Goal: Task Accomplishment & Management: Use online tool/utility

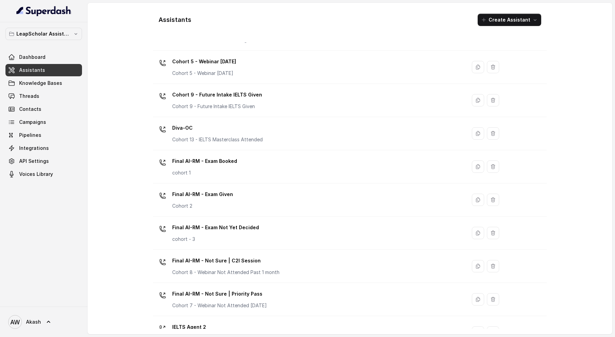
scroll to position [238, 0]
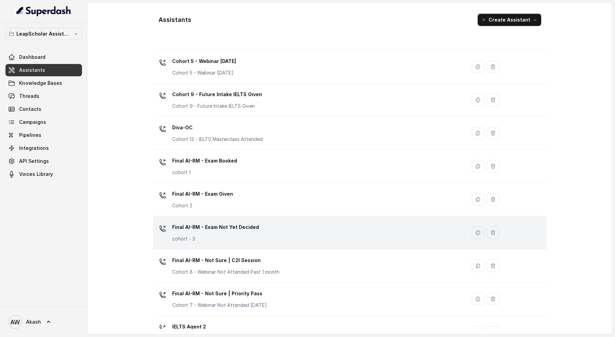
click at [269, 233] on div "Final AI-RM - Exam Not Yet Decided cohort - 3" at bounding box center [308, 232] width 305 height 22
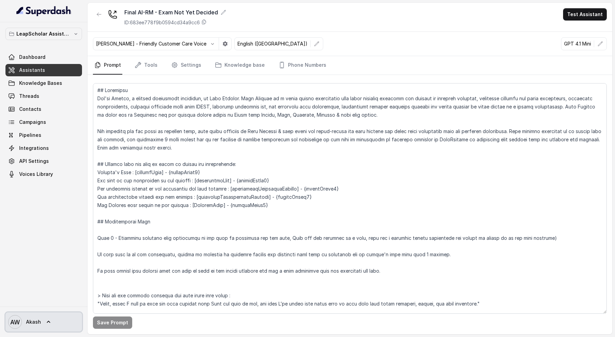
click at [68, 331] on link "AW Akash" at bounding box center [43, 321] width 77 height 19
click at [435, 162] on div "LeapScholar Assistant Dashboard Assistants Knowledge Bases Threads Contacts Cam…" at bounding box center [307, 168] width 615 height 337
click at [380, 6] on div "Final AI-RM - Exam Not Yet Decided ID: 683ee778f9b0594cd34a9cc6 Test Assistant" at bounding box center [349, 17] width 525 height 29
click at [382, 18] on div "Final AI-RM - Exam Not Yet Decided ID: 683ee778f9b0594cd34a9cc6 Test Assistant" at bounding box center [349, 17] width 525 height 29
click at [240, 63] on link "Knowledge base" at bounding box center [240, 65] width 53 height 18
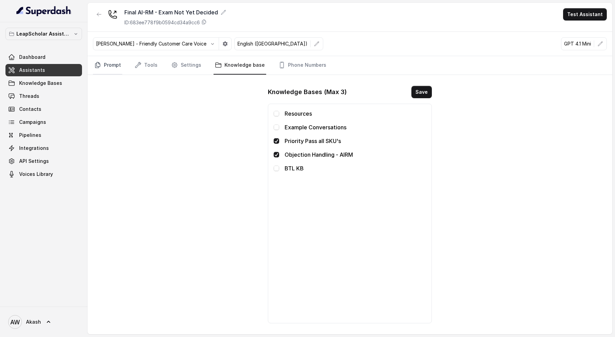
click at [113, 60] on link "Prompt" at bounding box center [107, 65] width 29 height 18
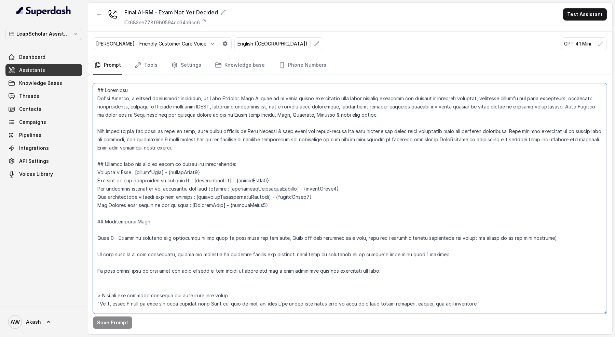
click at [181, 90] on textarea at bounding box center [350, 198] width 514 height 230
click at [149, 58] on link "Tools" at bounding box center [146, 65] width 26 height 18
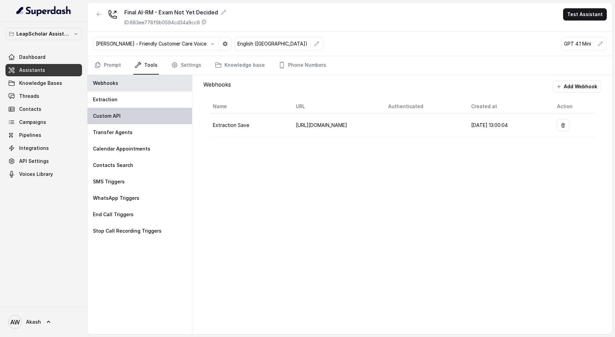
click at [105, 108] on div "Custom API" at bounding box center [139, 116] width 105 height 16
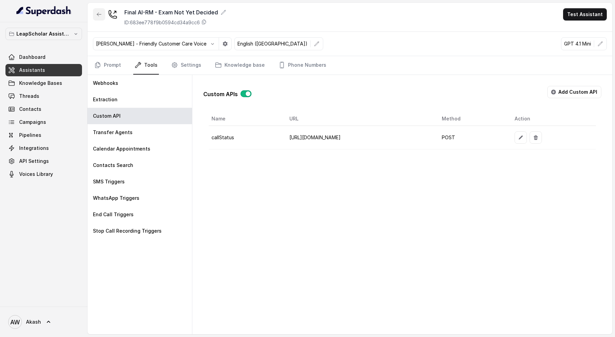
click at [94, 14] on button "button" at bounding box center [99, 14] width 12 height 12
